Goal: Navigation & Orientation: Find specific page/section

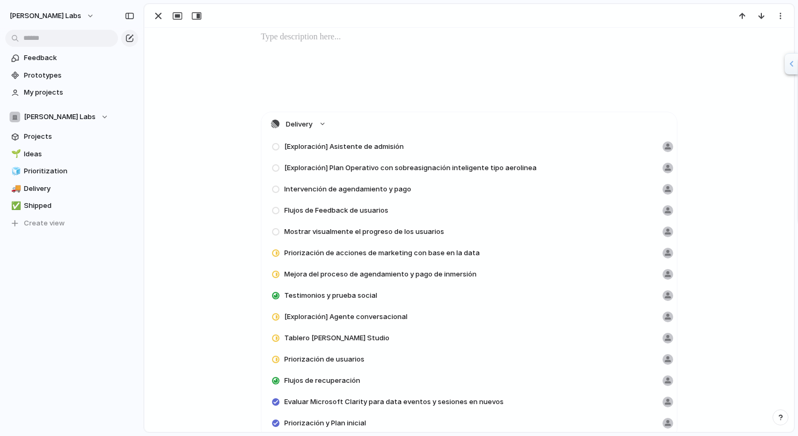
scroll to position [298, 0]
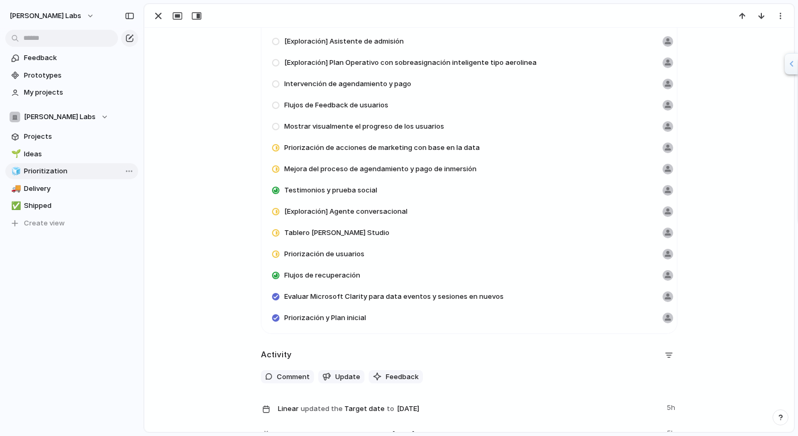
click at [68, 171] on span "Prioritization" at bounding box center [79, 171] width 111 height 11
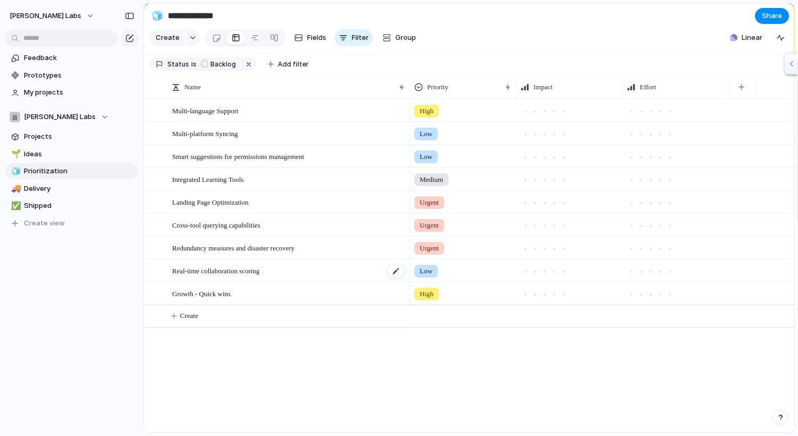
click at [245, 269] on span "Real-time collaboration scoring" at bounding box center [216, 270] width 88 height 12
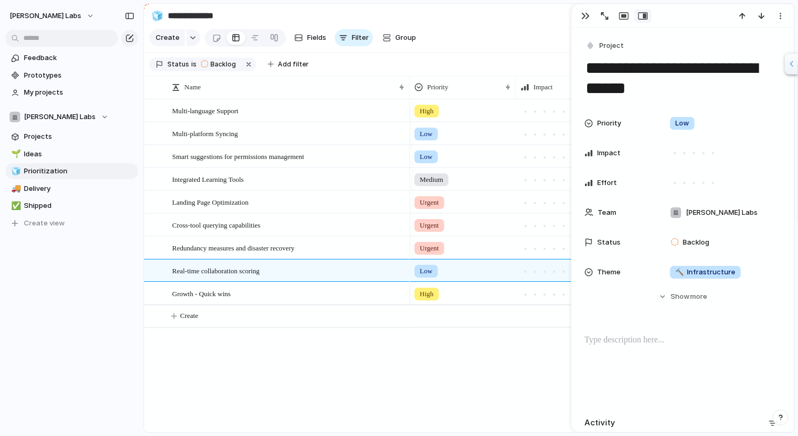
scroll to position [107, 0]
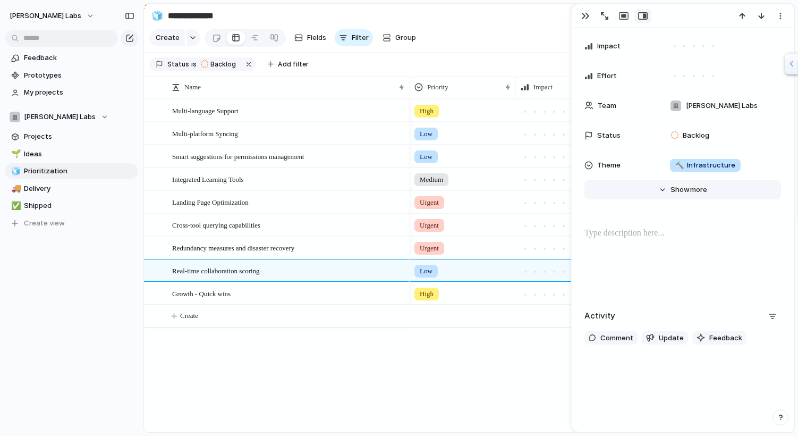
click at [681, 197] on button "Hide Show more" at bounding box center [682, 189] width 197 height 19
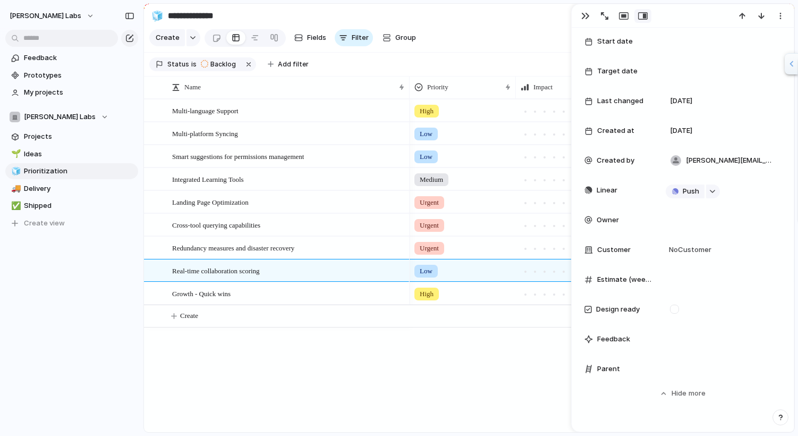
scroll to position [0, 0]
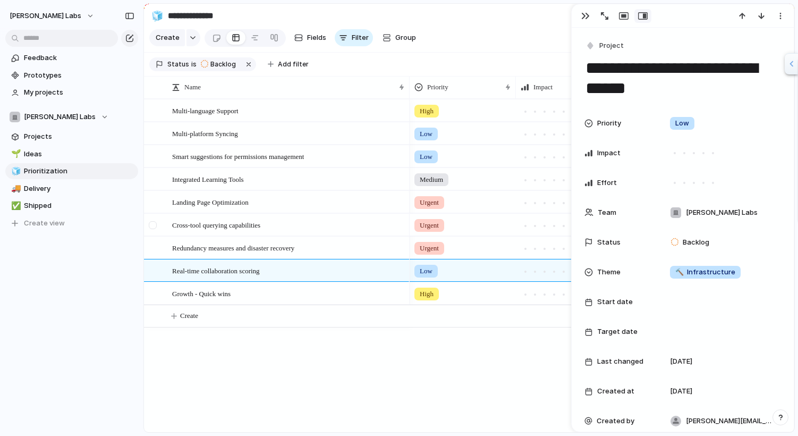
click at [172, 232] on div at bounding box center [159, 225] width 29 height 22
click at [255, 38] on div at bounding box center [255, 37] width 9 height 17
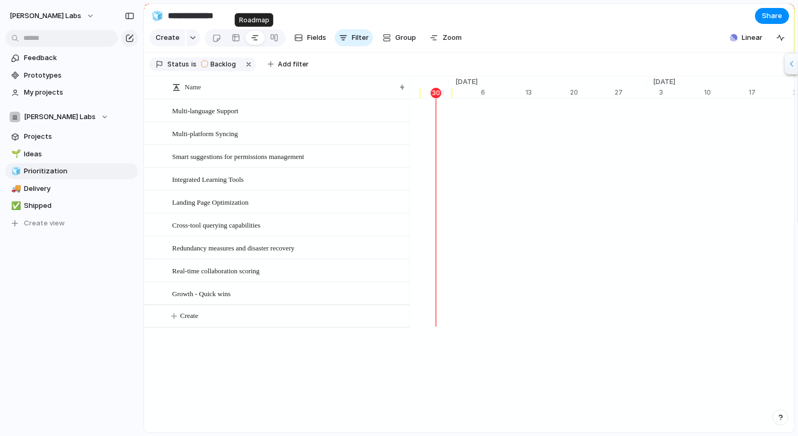
scroll to position [0, 7140]
click at [275, 38] on div at bounding box center [274, 37] width 9 height 17
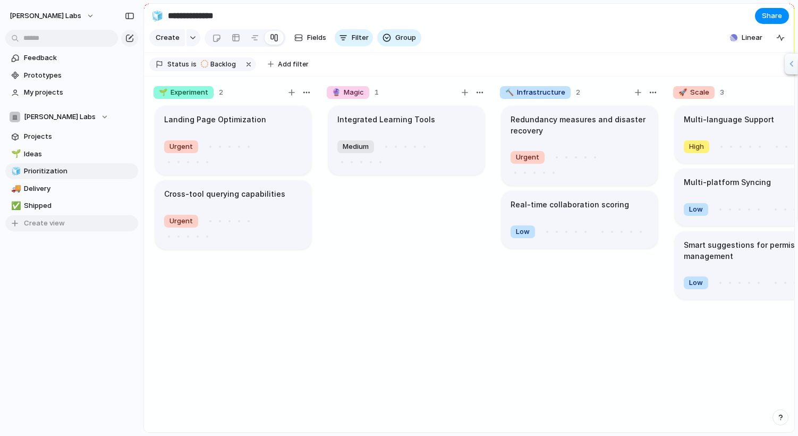
click at [92, 215] on button "Create view" at bounding box center [71, 223] width 133 height 16
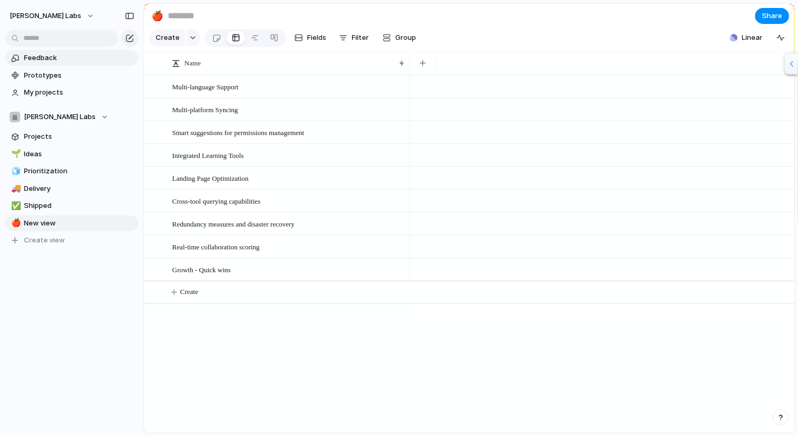
click at [53, 57] on span "Feedback" at bounding box center [79, 58] width 111 height 11
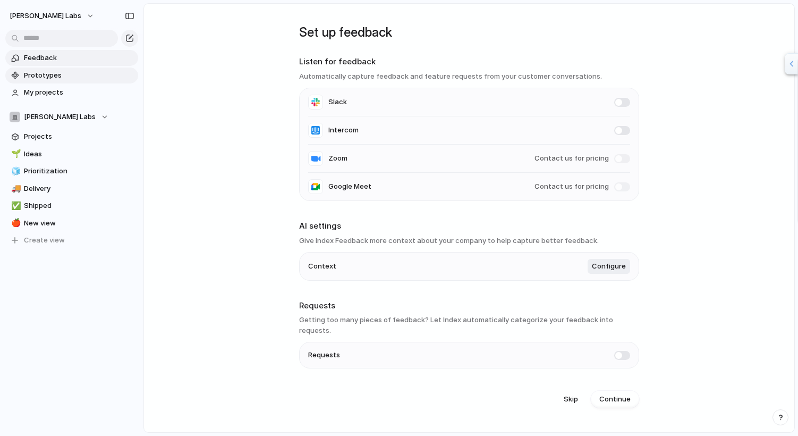
click at [43, 73] on span "Prototypes" at bounding box center [79, 75] width 111 height 11
